Goal: Task Accomplishment & Management: Use online tool/utility

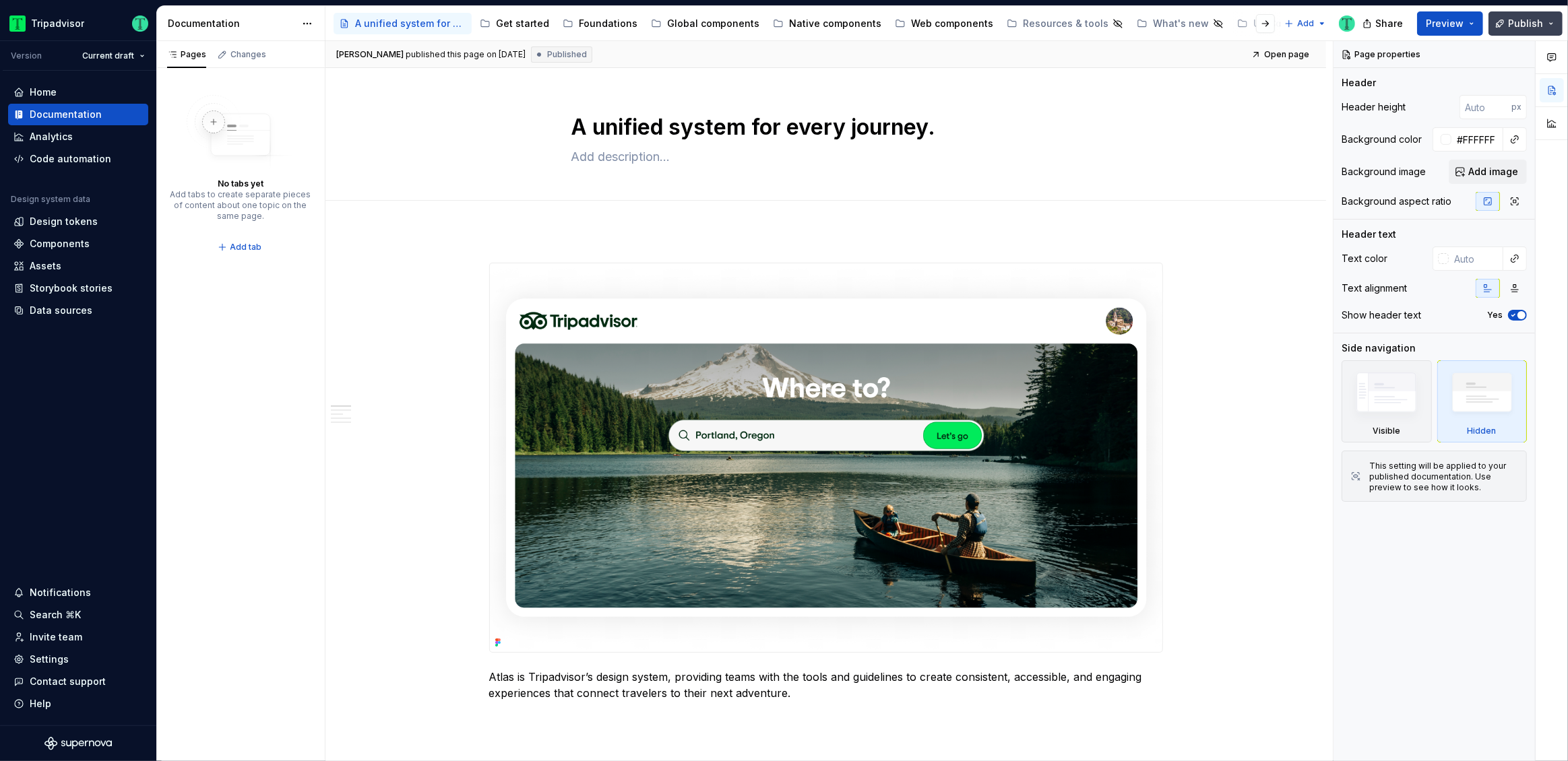
click at [1557, 23] on button "Publish" at bounding box center [1525, 24] width 74 height 25
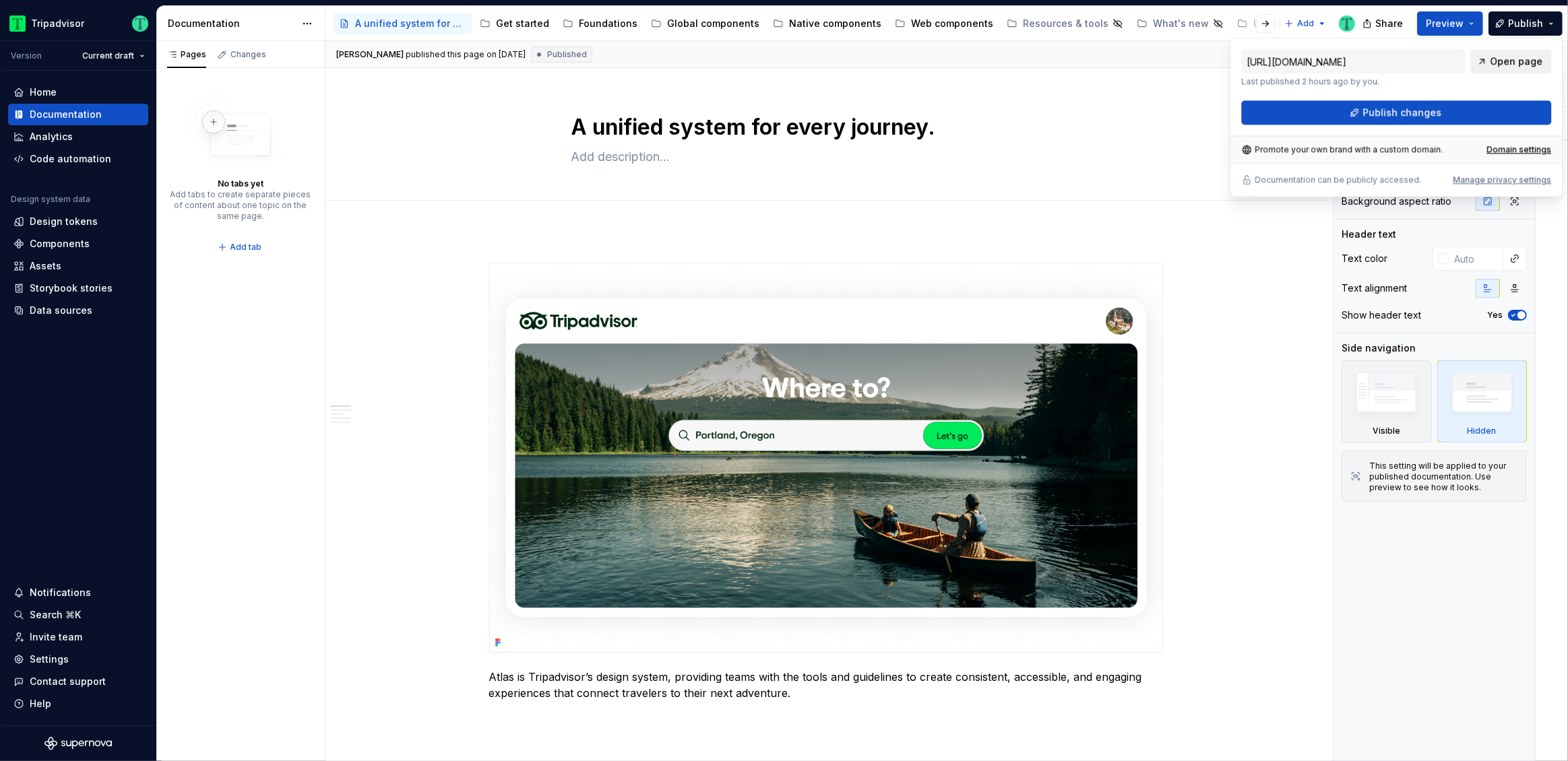
click at [1496, 59] on span "Open page" at bounding box center [1516, 61] width 53 height 13
type textarea "*"
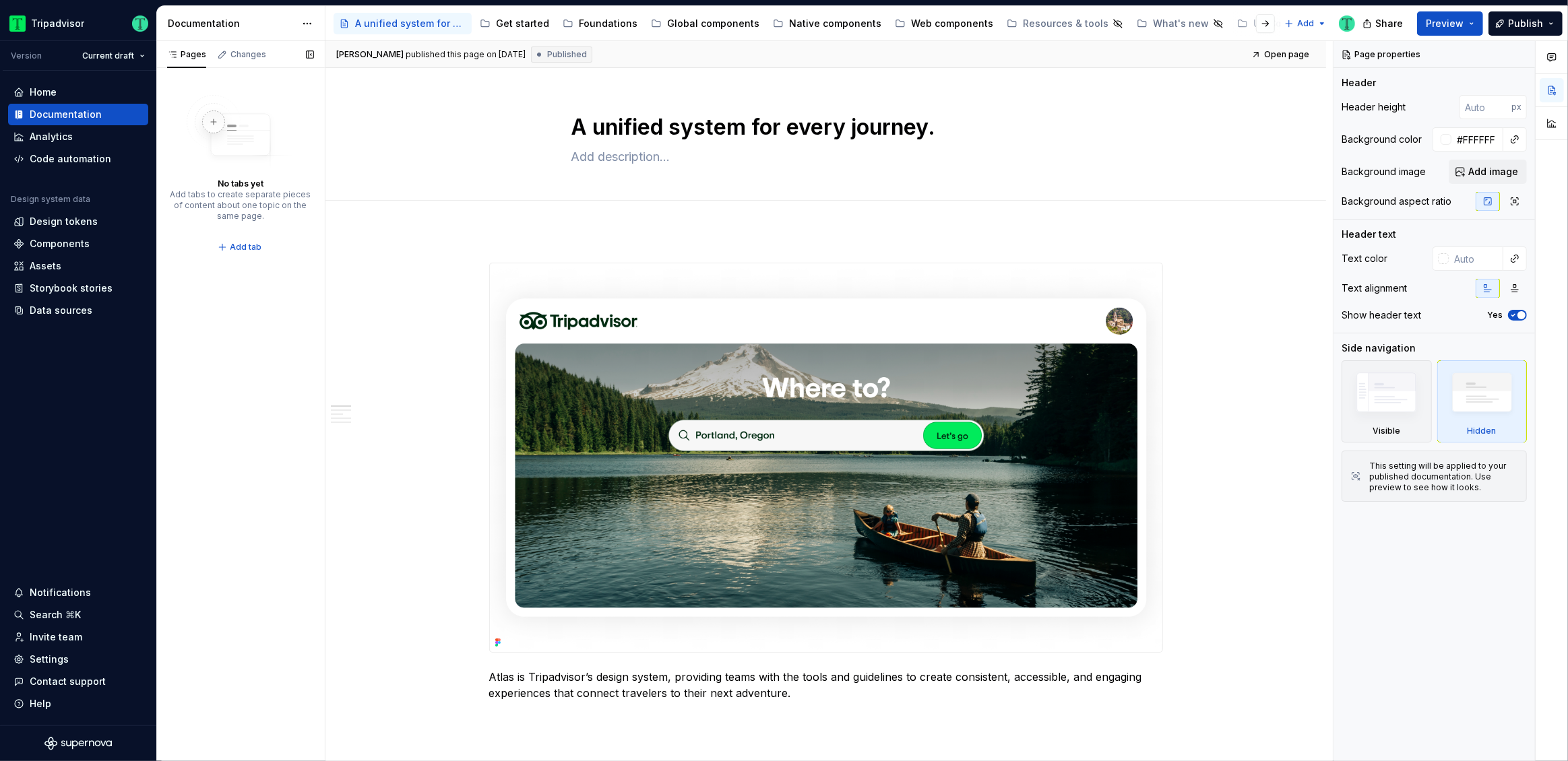
click at [213, 324] on div "Pages Changes No tabs yet Add tabs to create separate pieces of content about o…" at bounding box center [240, 401] width 168 height 720
click at [61, 225] on div "Design tokens" at bounding box center [63, 221] width 68 height 13
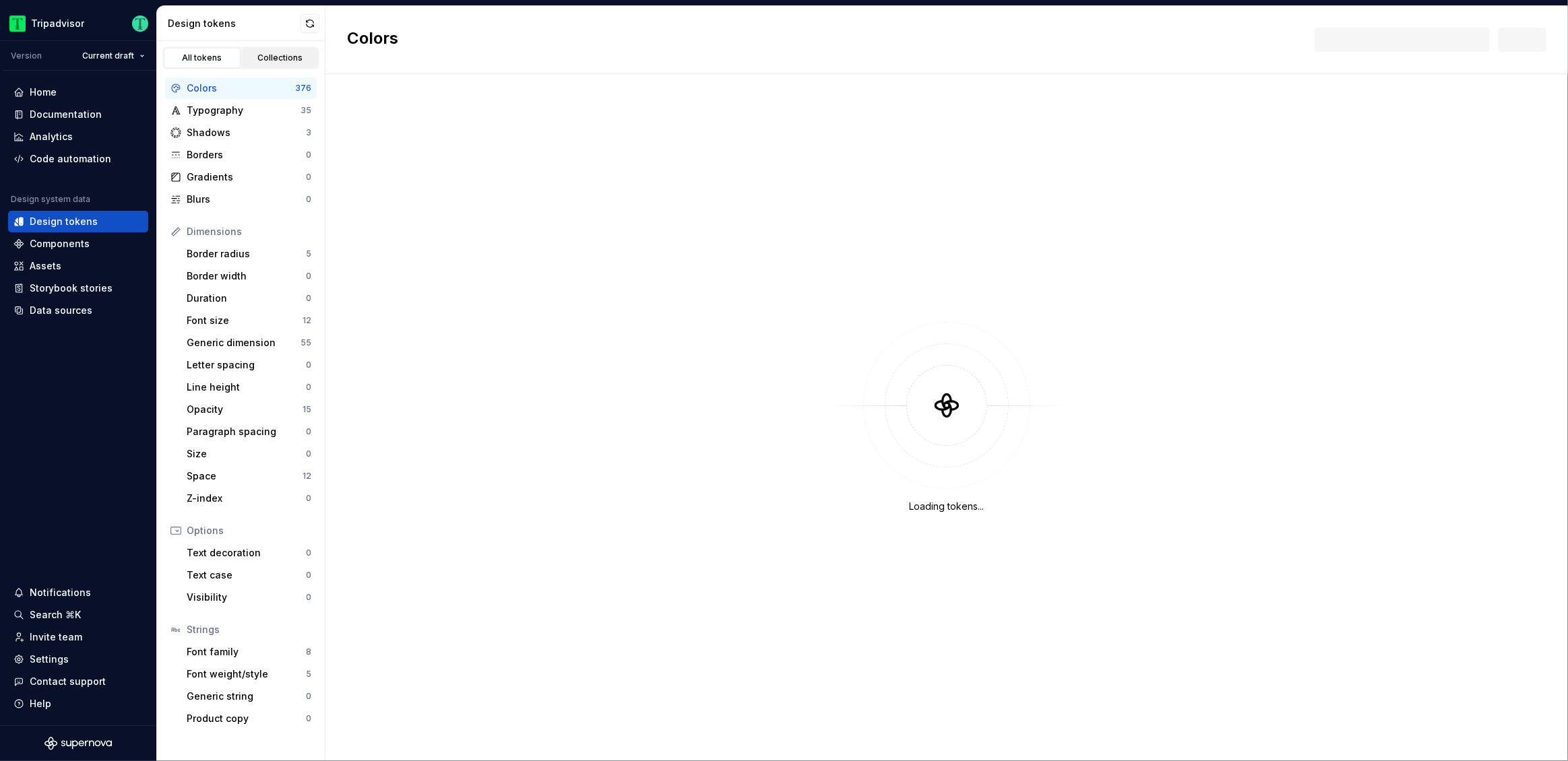
click at [260, 56] on div "Collections" at bounding box center [280, 58] width 67 height 10
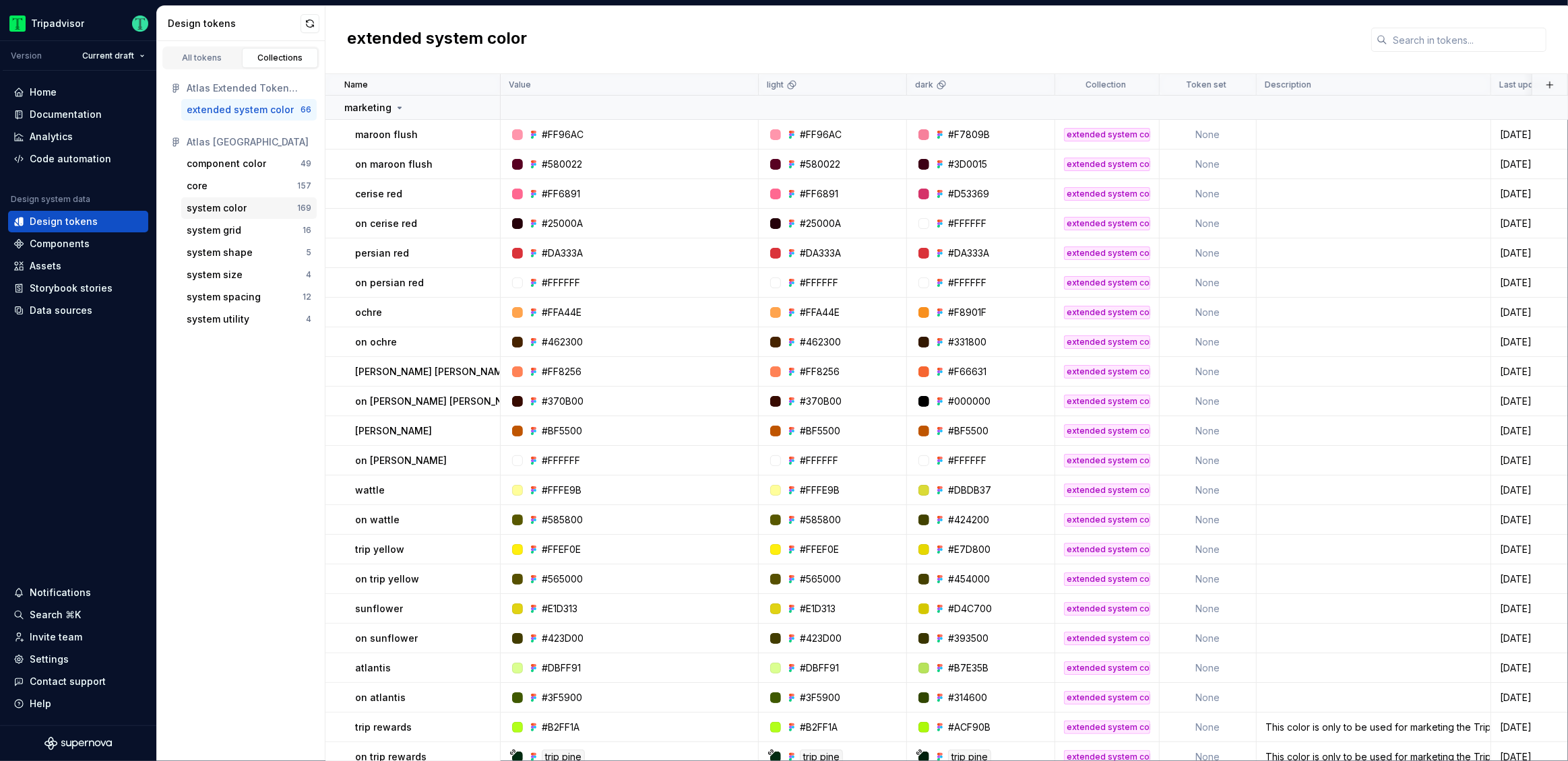
click at [222, 207] on div "system color" at bounding box center [216, 208] width 60 height 13
